Goal: Transaction & Acquisition: Purchase product/service

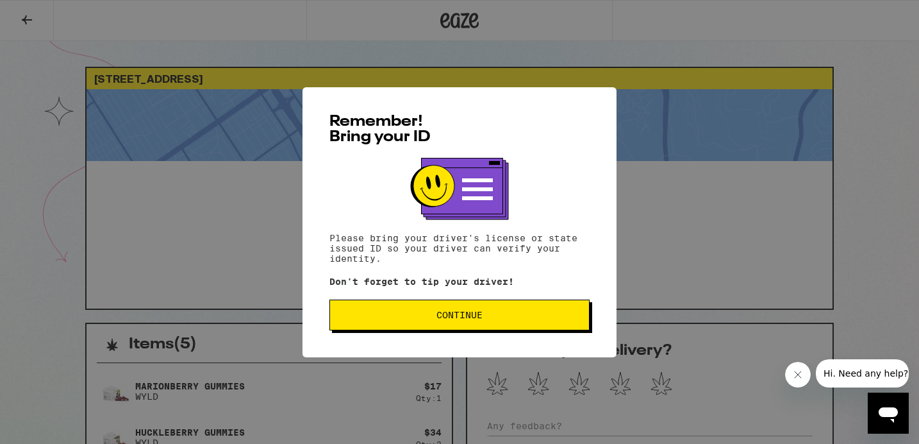
click at [553, 294] on div "Remember! Bring your ID Please bring your driver's license or state issued ID s…" at bounding box center [460, 222] width 314 height 270
click at [460, 308] on button "Continue" at bounding box center [460, 314] width 260 height 31
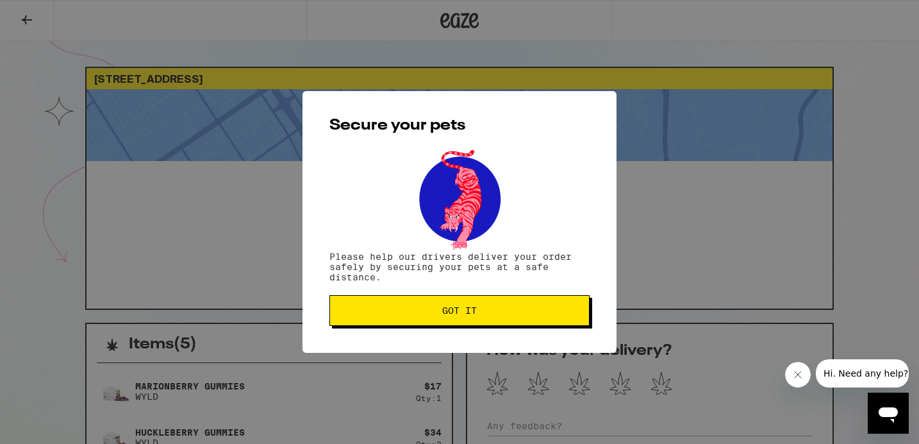
click at [497, 313] on span "Got it" at bounding box center [459, 310] width 239 height 9
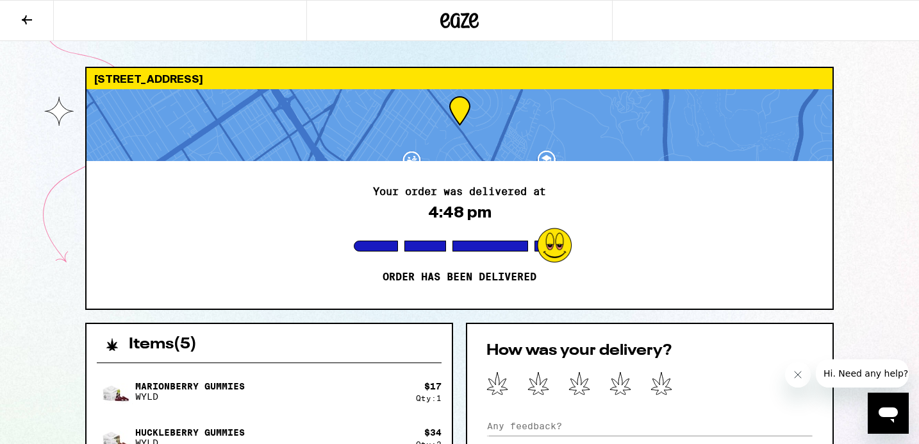
click at [466, 17] on icon at bounding box center [460, 20] width 19 height 15
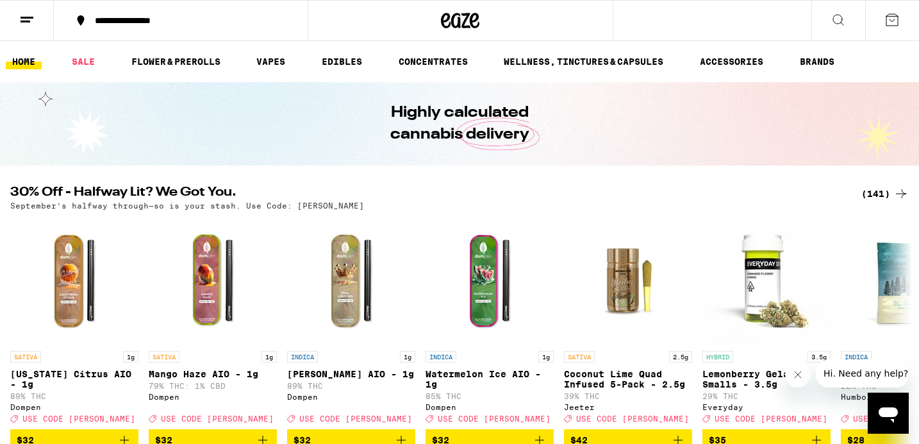
click at [887, 199] on div "(141)" at bounding box center [885, 193] width 47 height 15
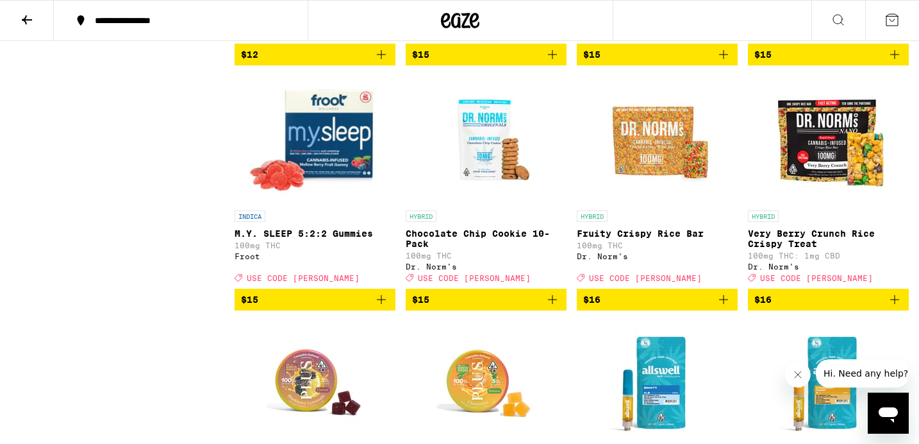
scroll to position [2526, 0]
